Goal: Transaction & Acquisition: Subscribe to service/newsletter

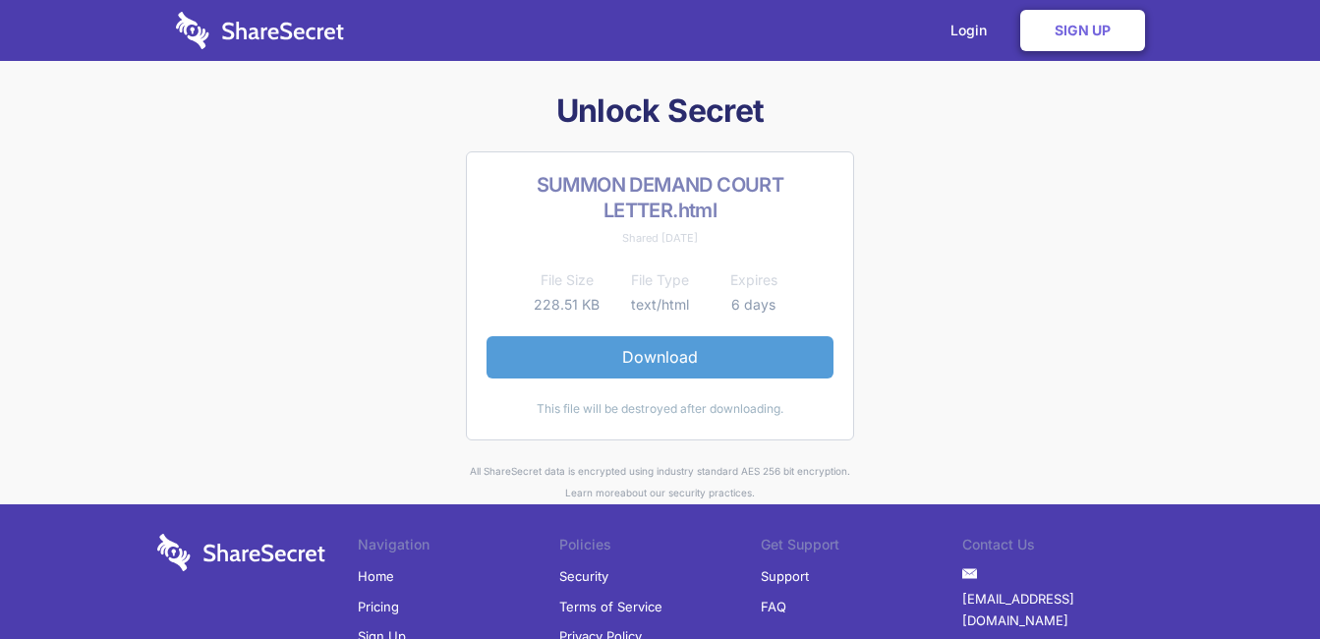
click at [646, 367] on link "Download" at bounding box center [660, 356] width 347 height 41
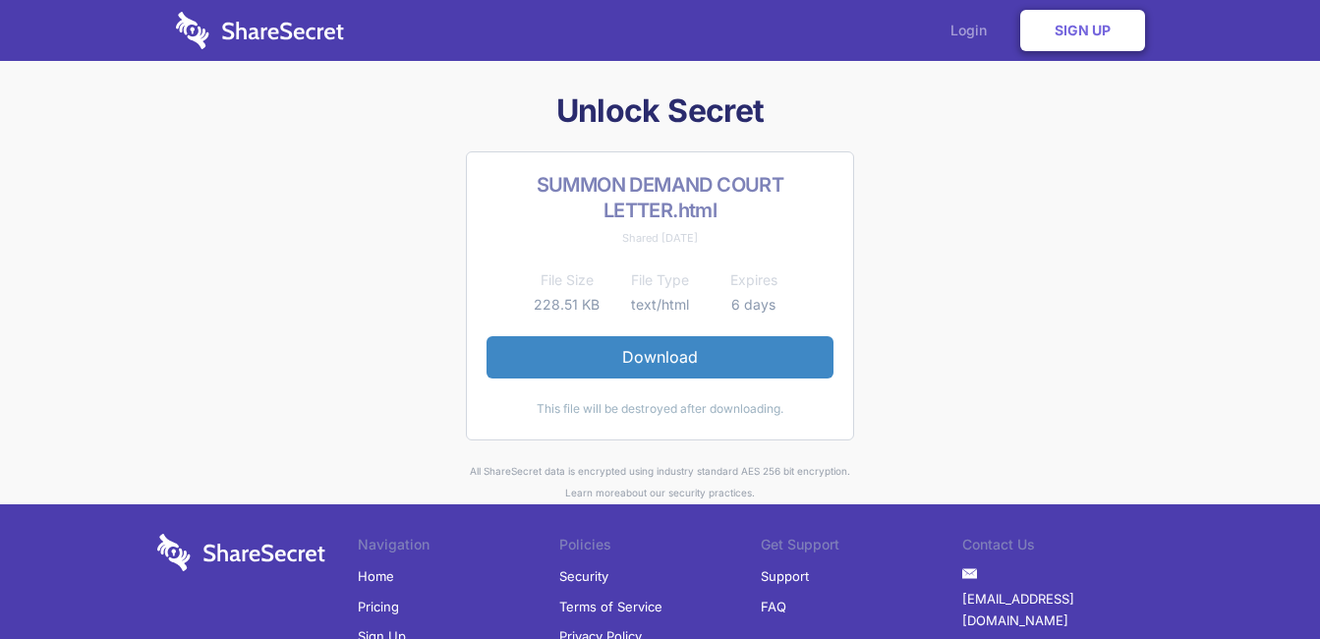
click at [972, 28] on link "Login" at bounding box center [974, 30] width 86 height 61
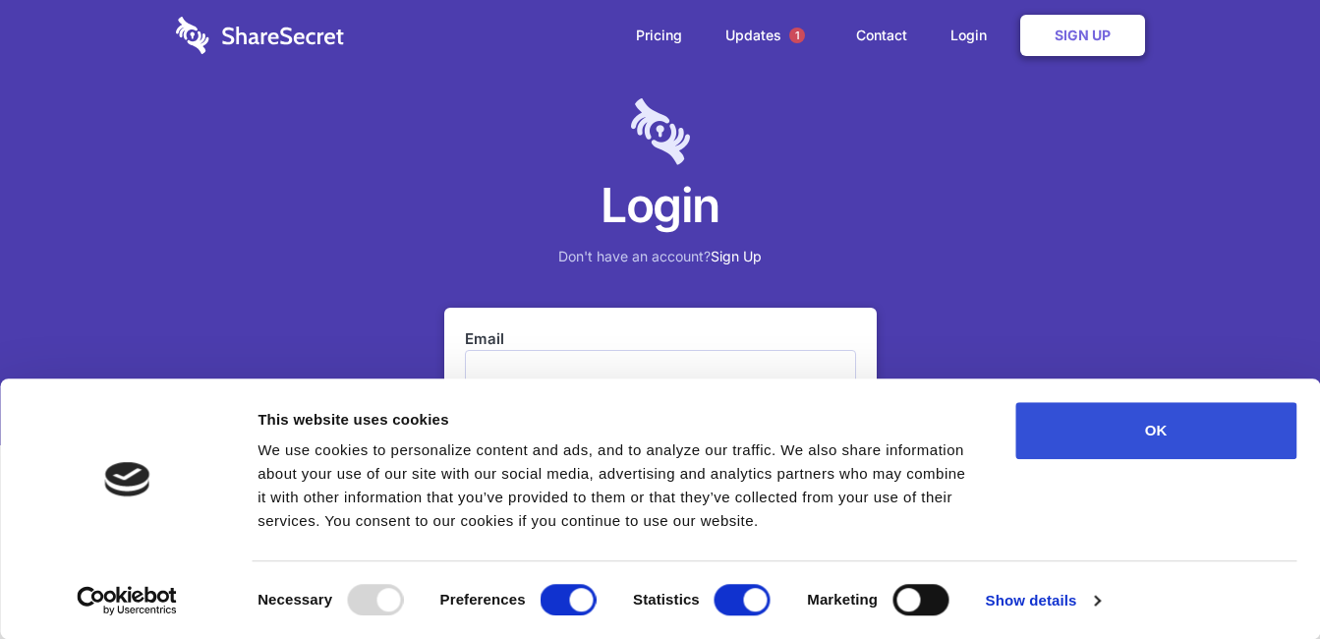
click at [1169, 414] on button "OK" at bounding box center [1155, 430] width 281 height 57
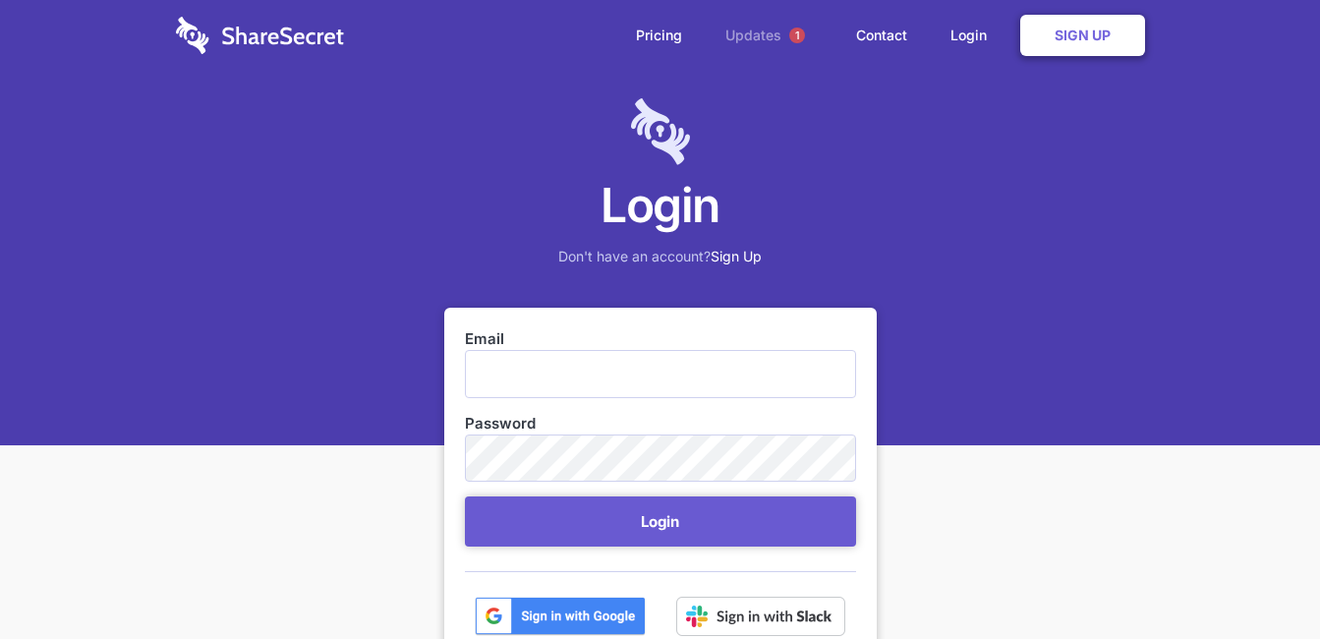
click at [782, 36] on span "1" at bounding box center [797, 35] width 31 height 31
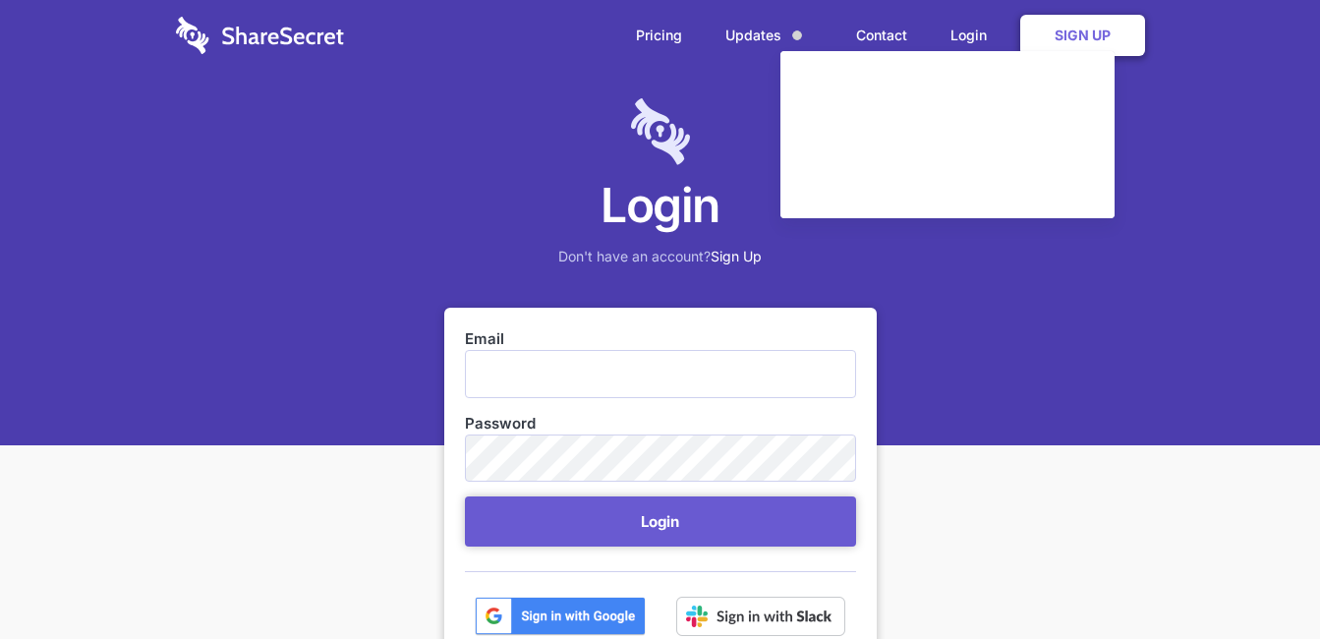
click at [715, 109] on div "Login Don't have an account? Sign Up" at bounding box center [660, 222] width 1320 height 445
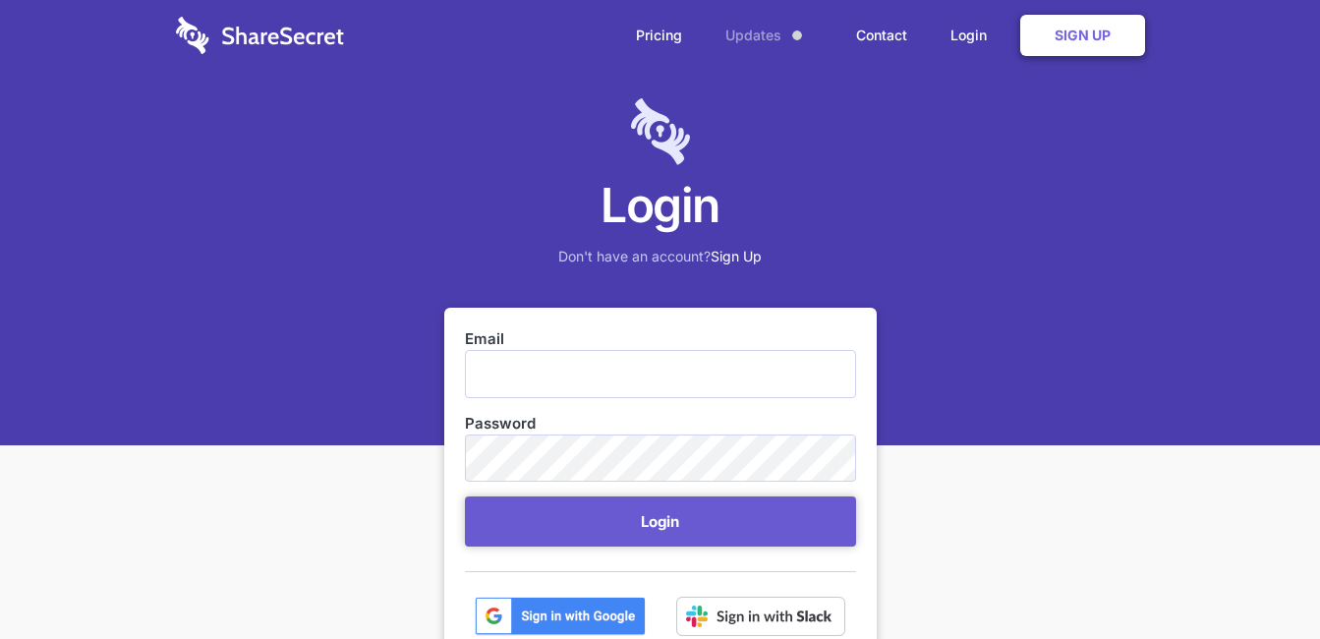
click at [762, 33] on link "Updates" at bounding box center [769, 35] width 127 height 71
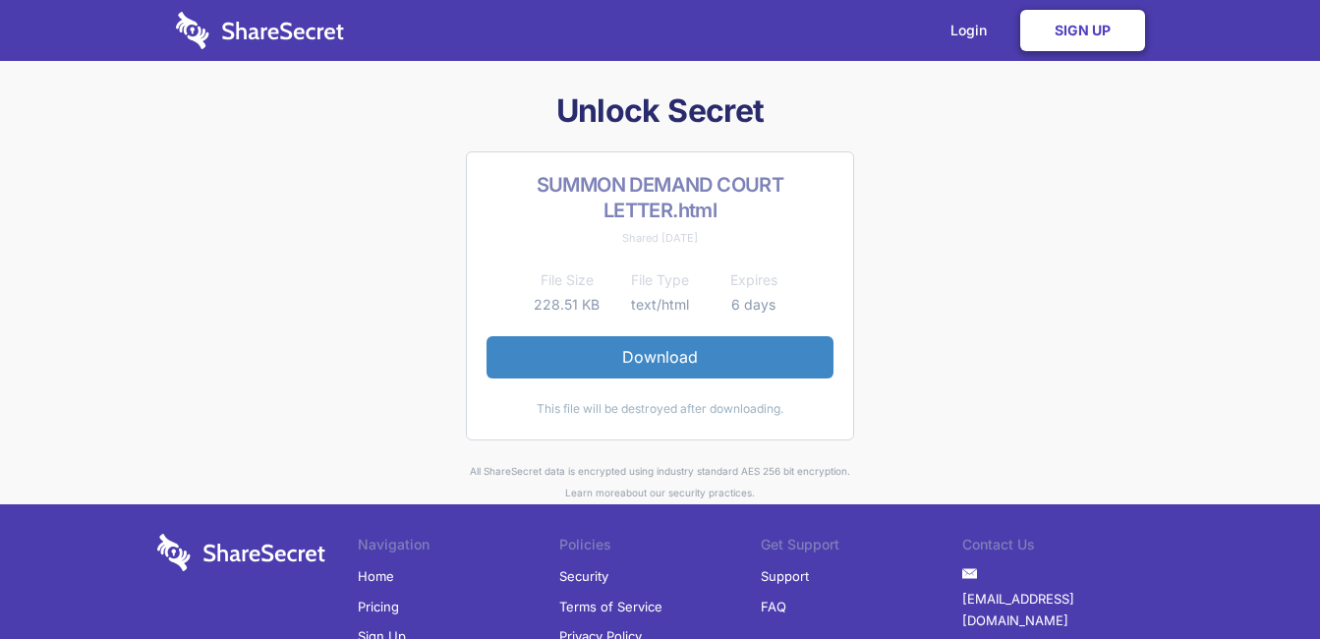
click at [1081, 17] on link "Sign Up" at bounding box center [1082, 30] width 125 height 41
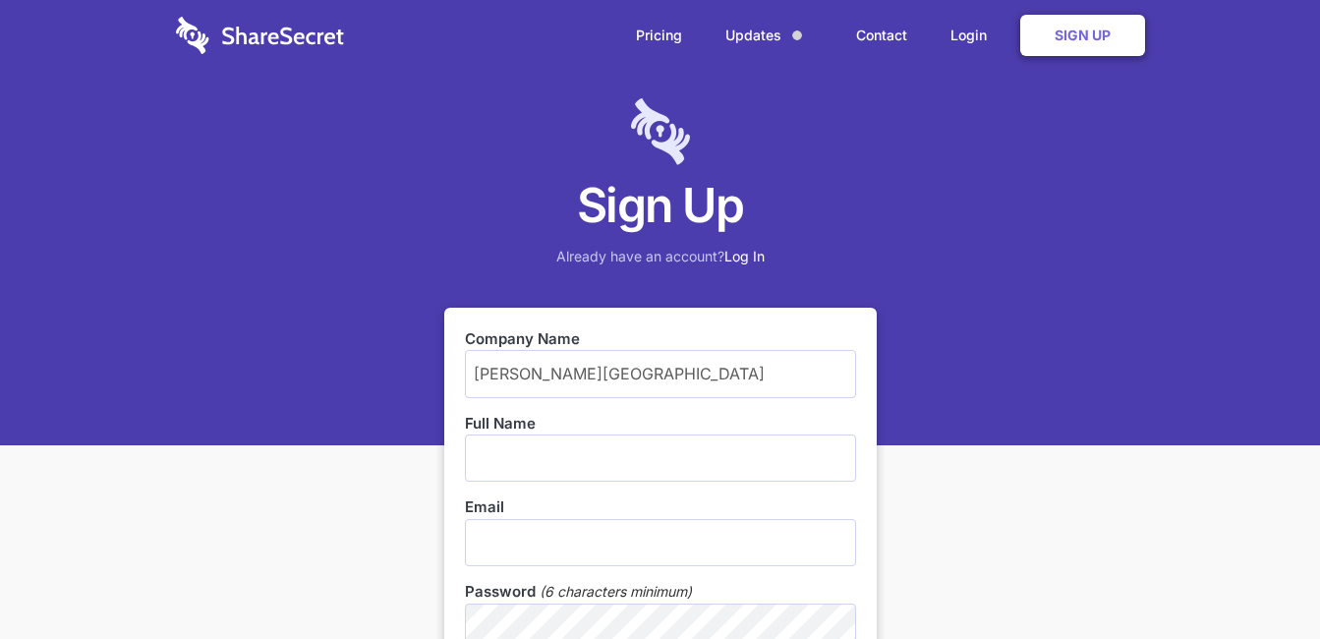
type input "g. j. louw primary school"
click at [524, 451] on input "text" at bounding box center [660, 458] width 391 height 47
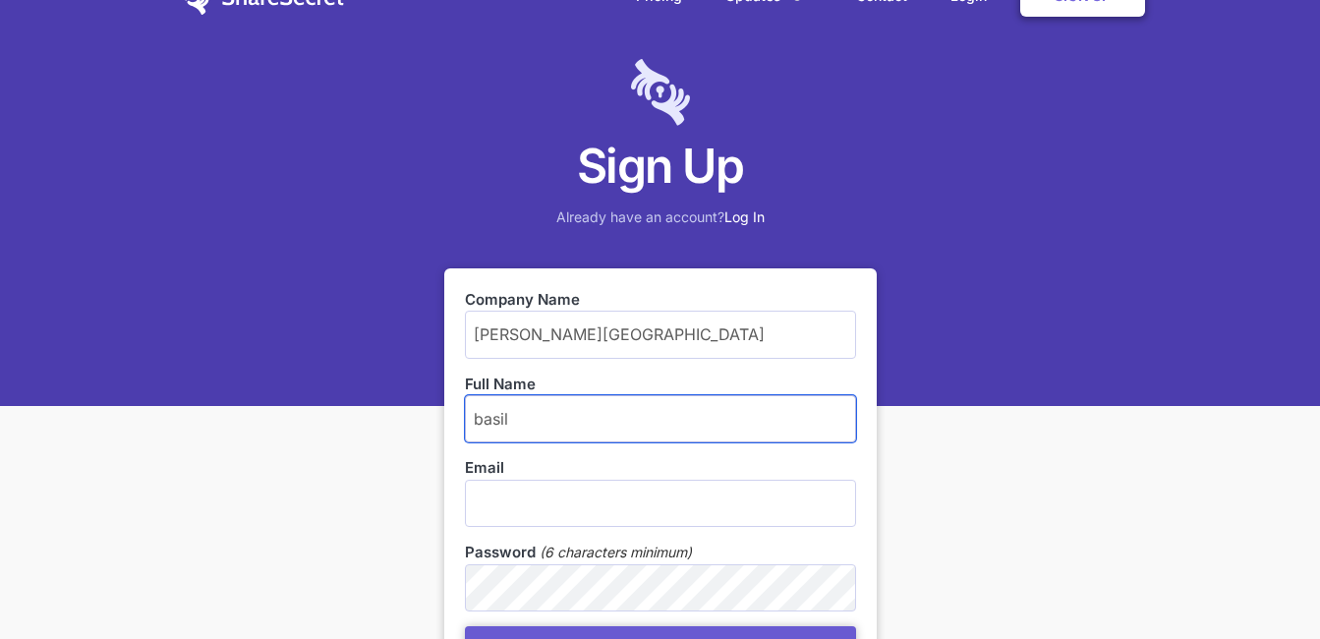
scroll to position [145, 0]
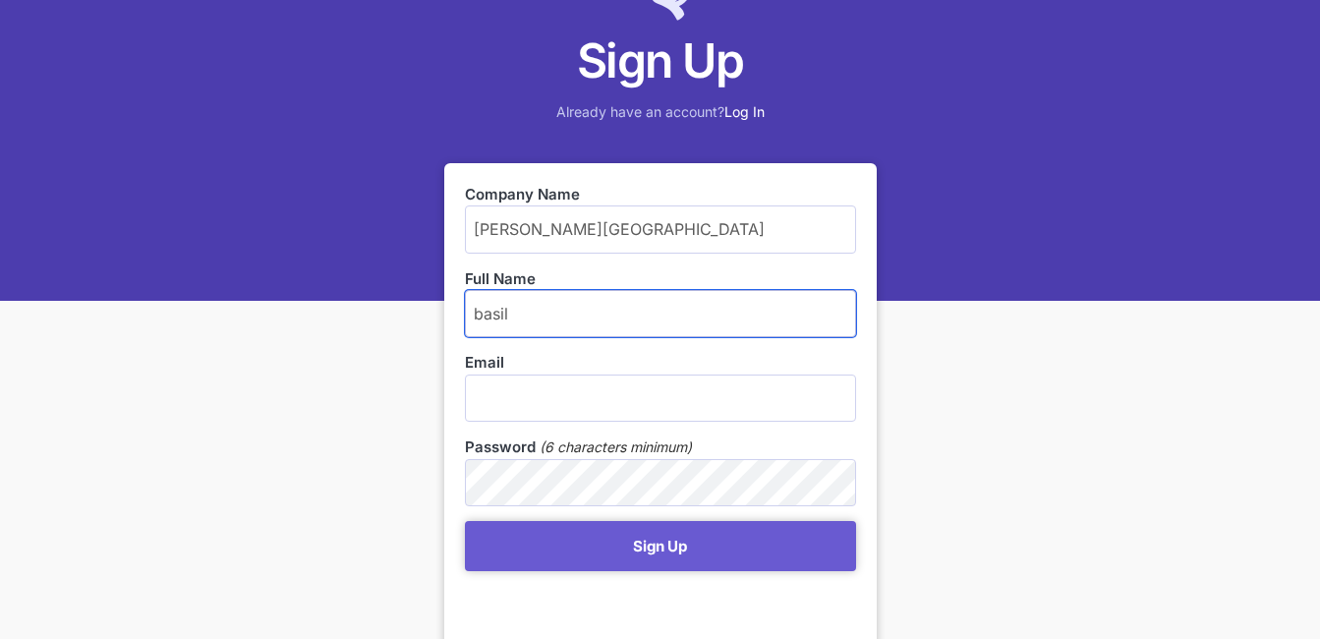
type input "basil"
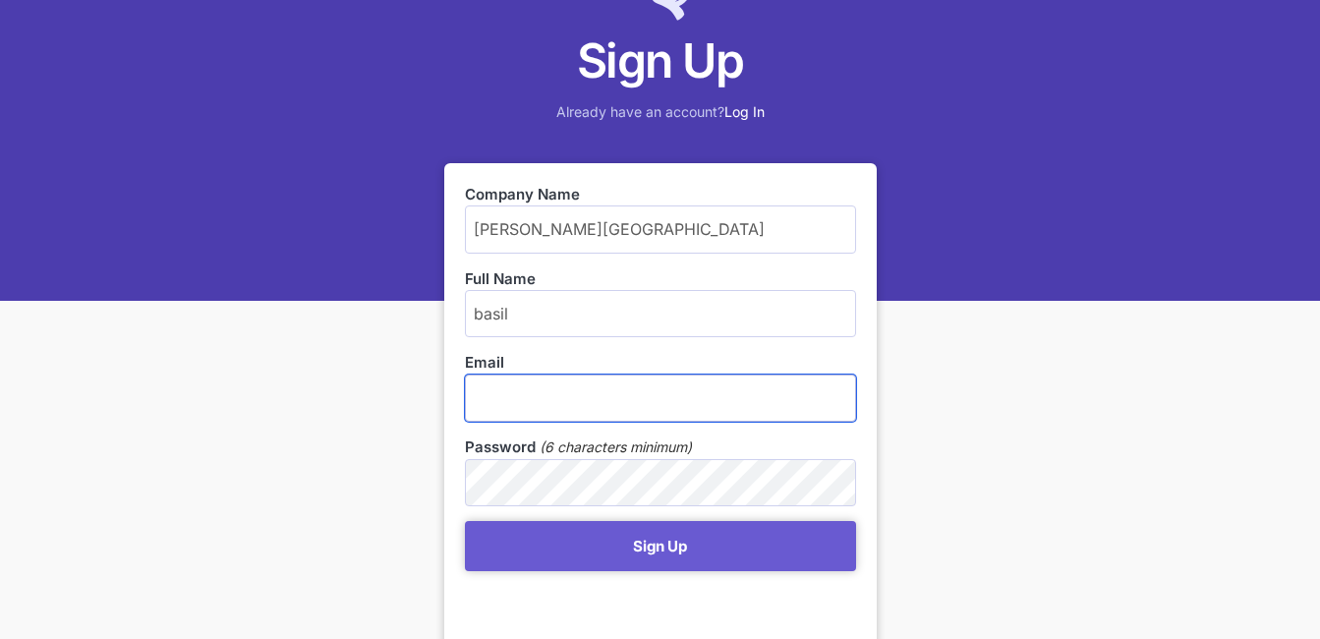
click at [539, 408] on input "email" at bounding box center [660, 398] width 391 height 47
type input "[EMAIL_ADDRESS][DOMAIN_NAME]"
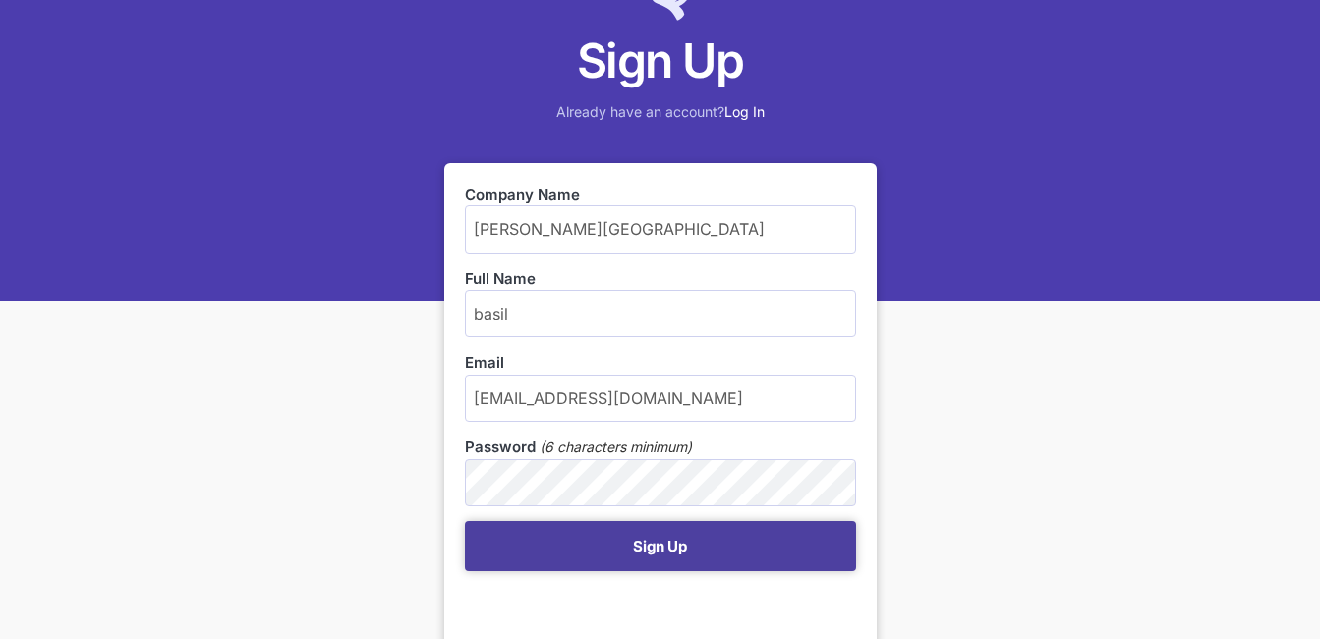
click at [648, 539] on button "Sign Up" at bounding box center [660, 546] width 391 height 50
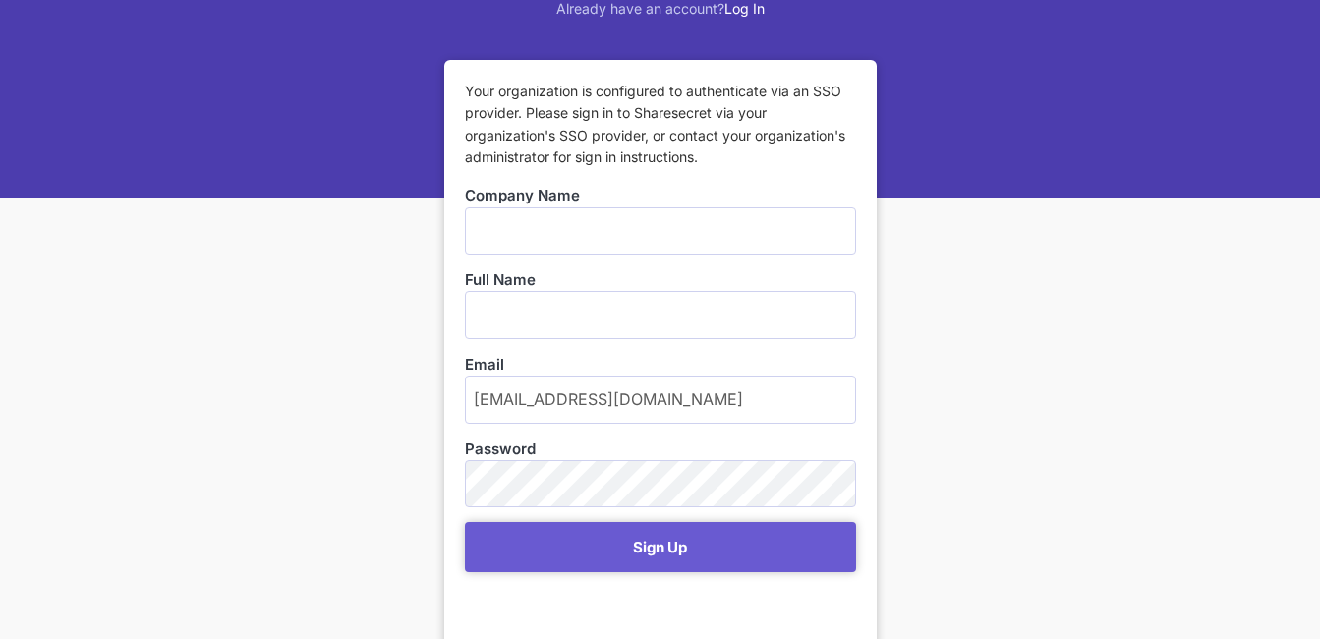
scroll to position [243, 0]
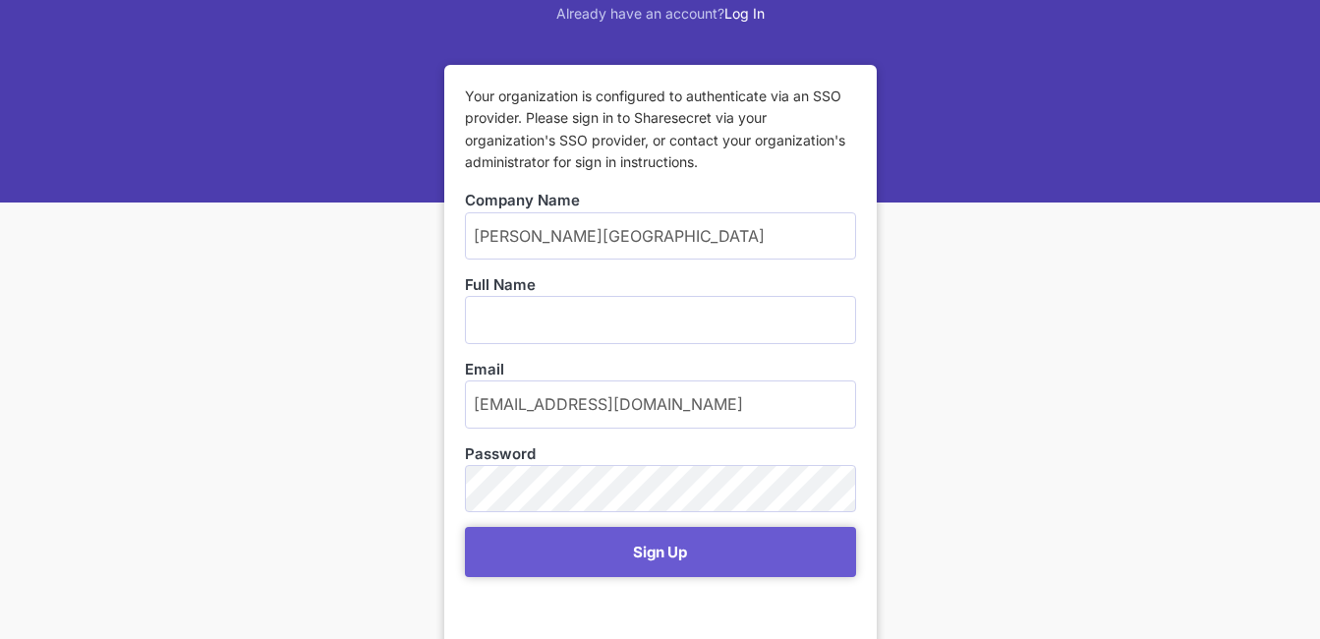
type input "[PERSON_NAME][GEOGRAPHIC_DATA]"
click at [496, 314] on input "text" at bounding box center [660, 319] width 391 height 47
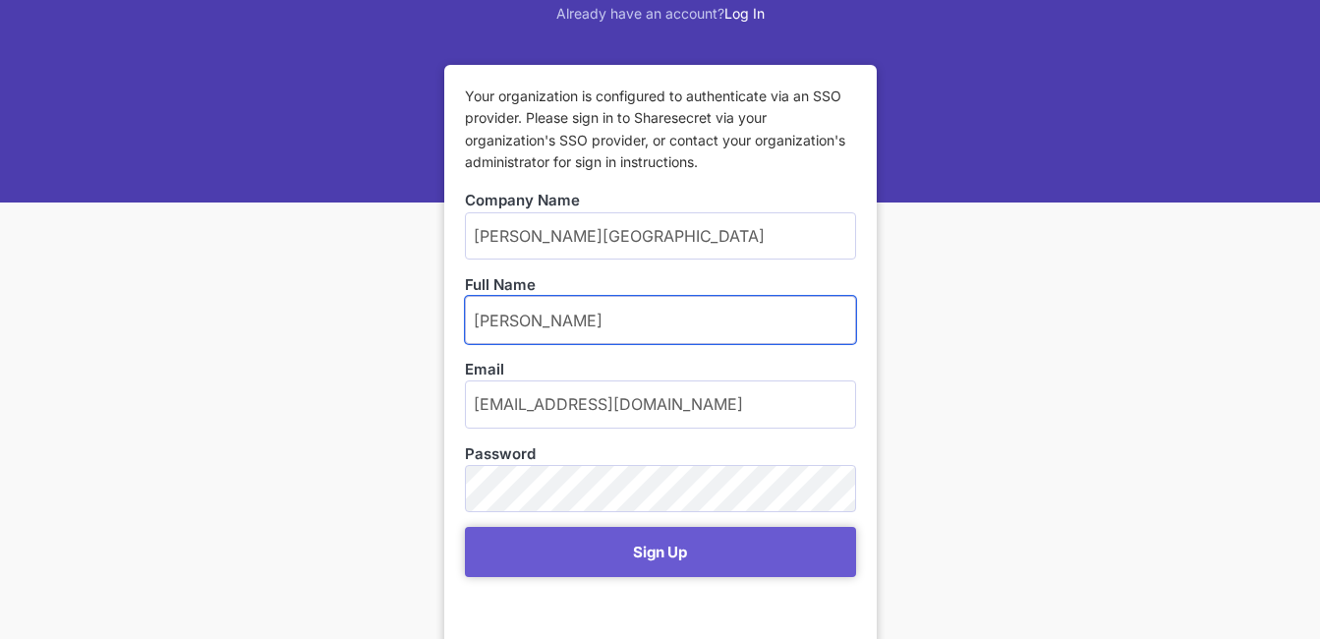
type input "[PERSON_NAME]"
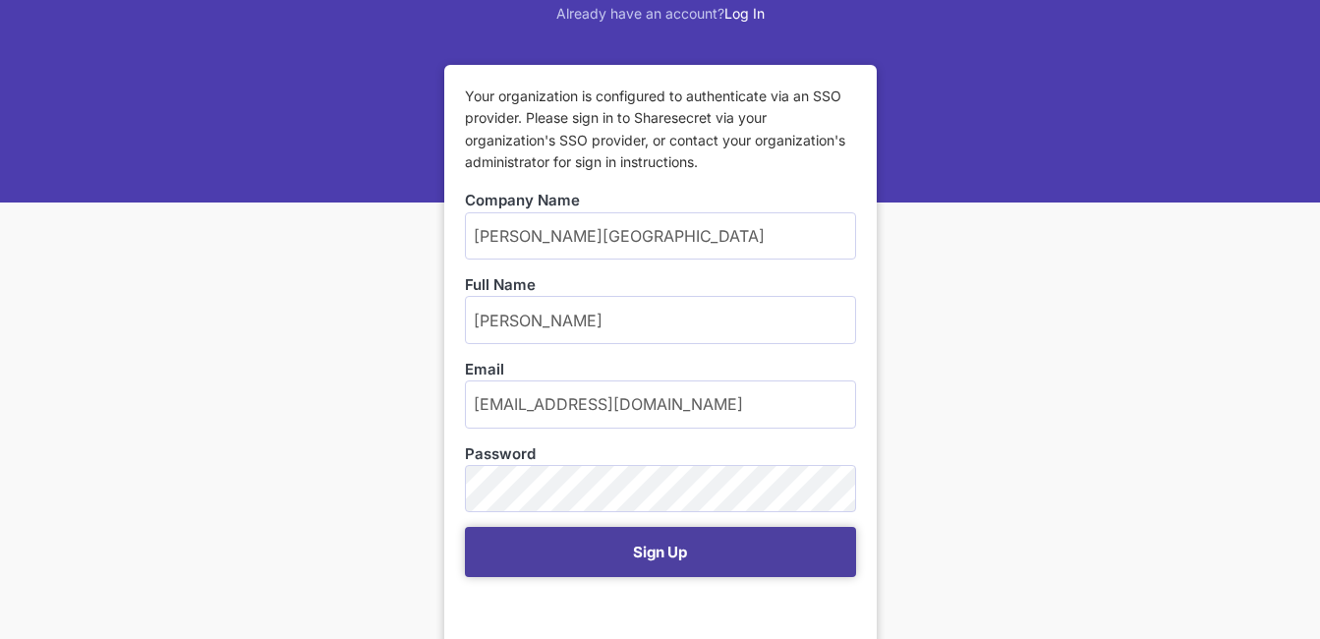
click at [609, 549] on button "Sign Up" at bounding box center [660, 552] width 391 height 50
